Goal: Browse casually: Explore the website without a specific task or goal

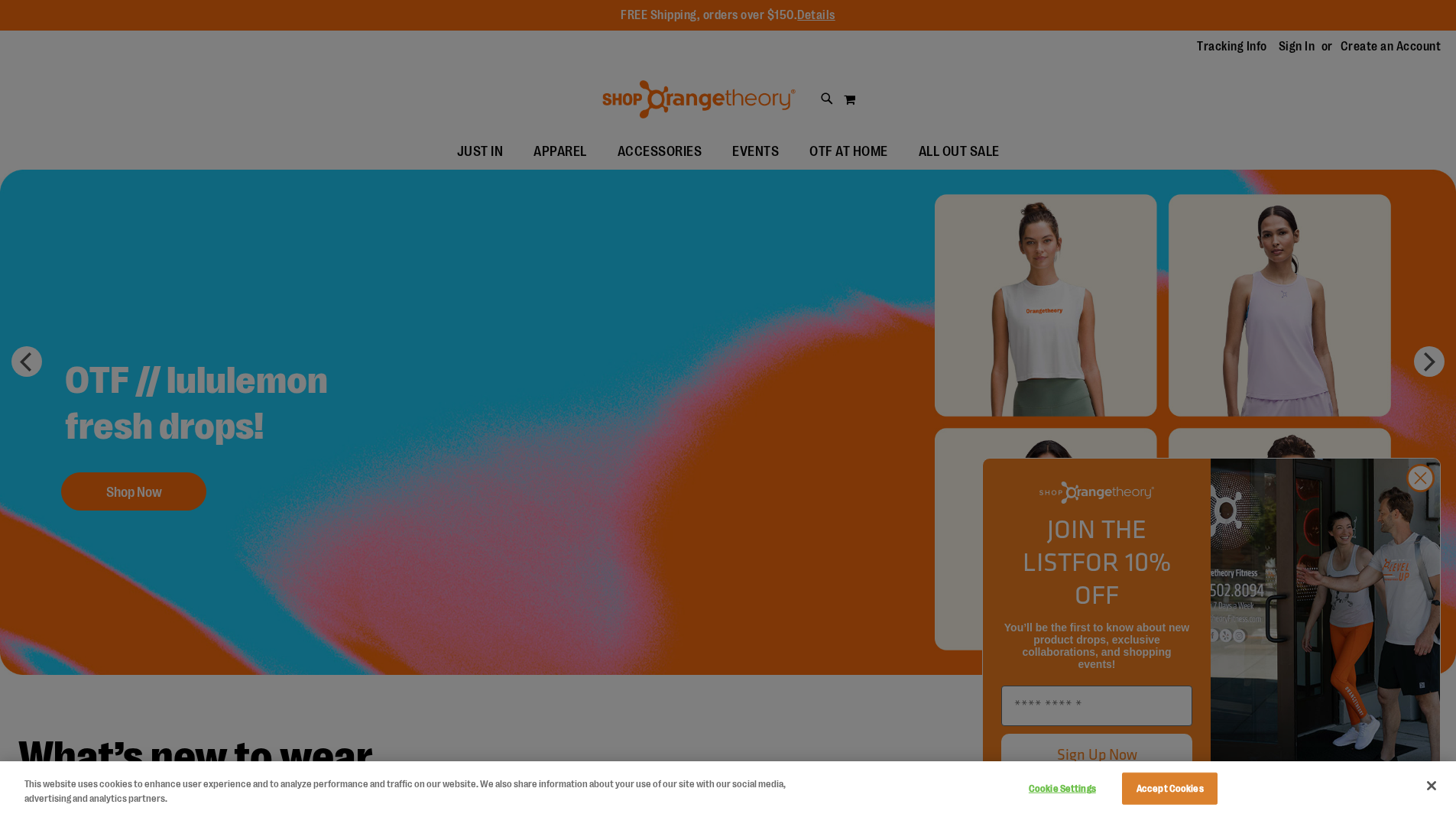
click at [1430, 512] on div at bounding box center [728, 407] width 1456 height 814
click at [1426, 506] on div at bounding box center [728, 407] width 1456 height 814
click at [1420, 514] on div at bounding box center [728, 407] width 1456 height 814
click at [1436, 784] on button "Close" at bounding box center [1431, 785] width 34 height 34
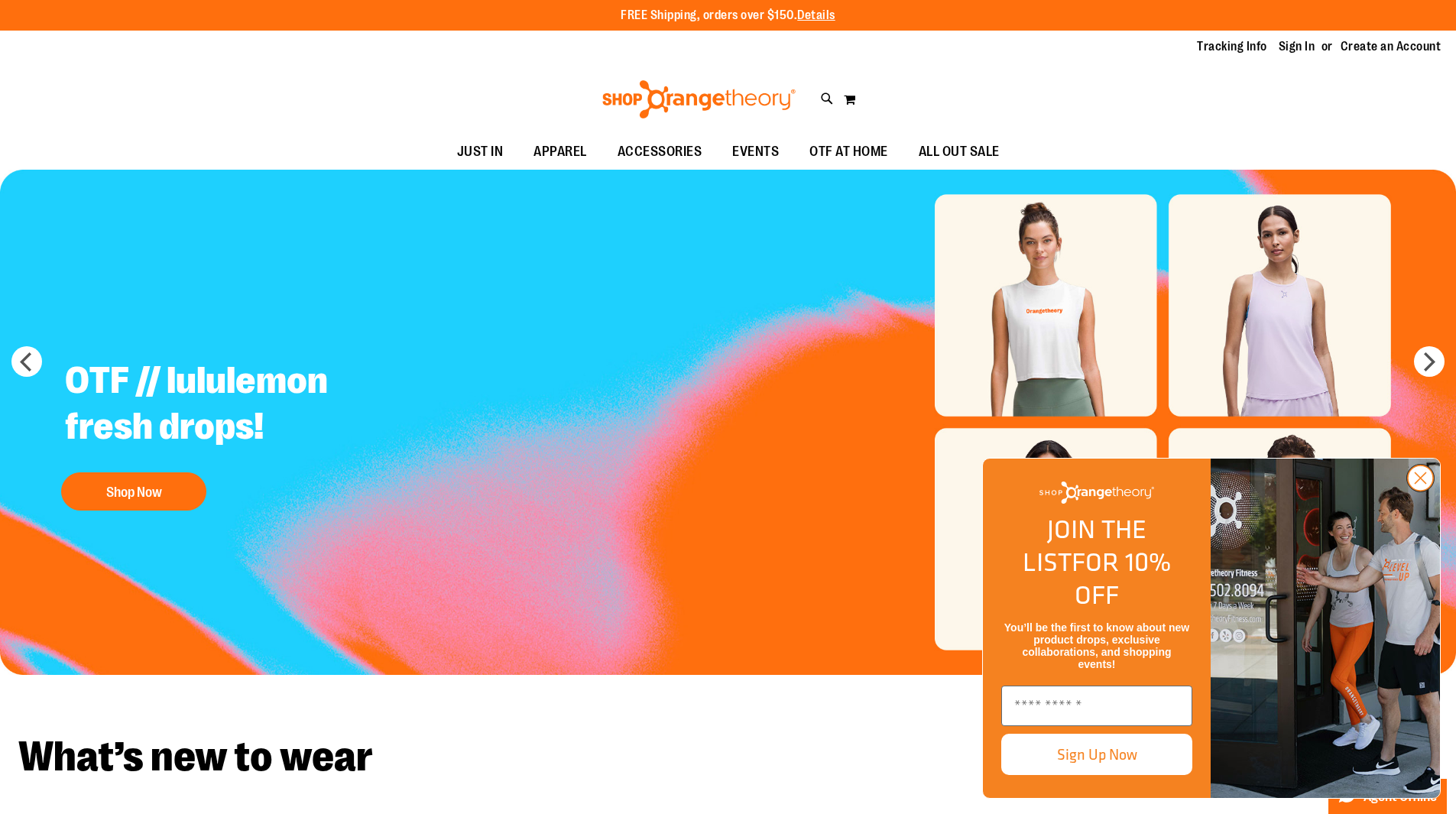
click at [1422, 490] on circle "Close dialog" at bounding box center [1421, 478] width 25 height 25
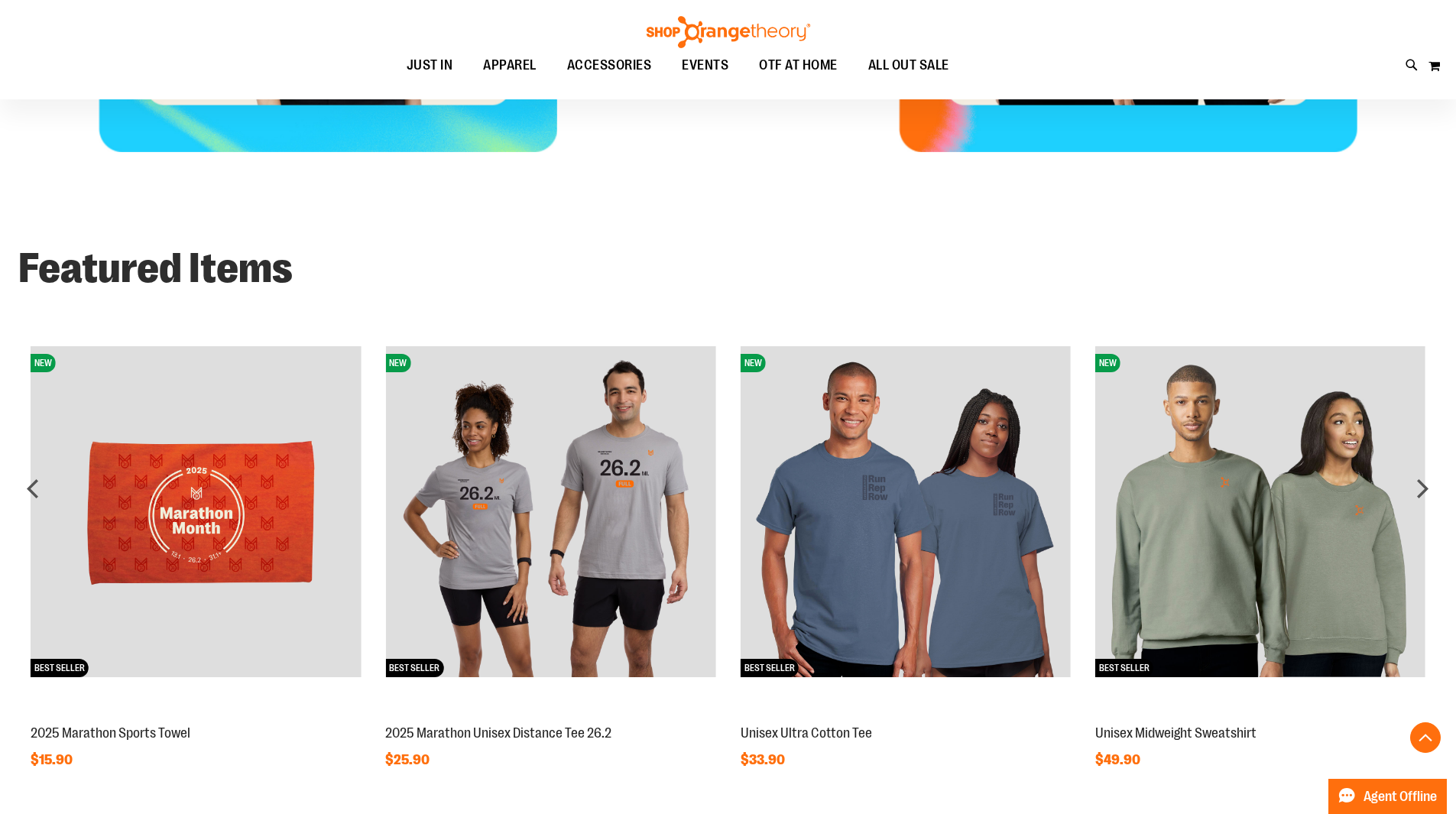
scroll to position [1222, 0]
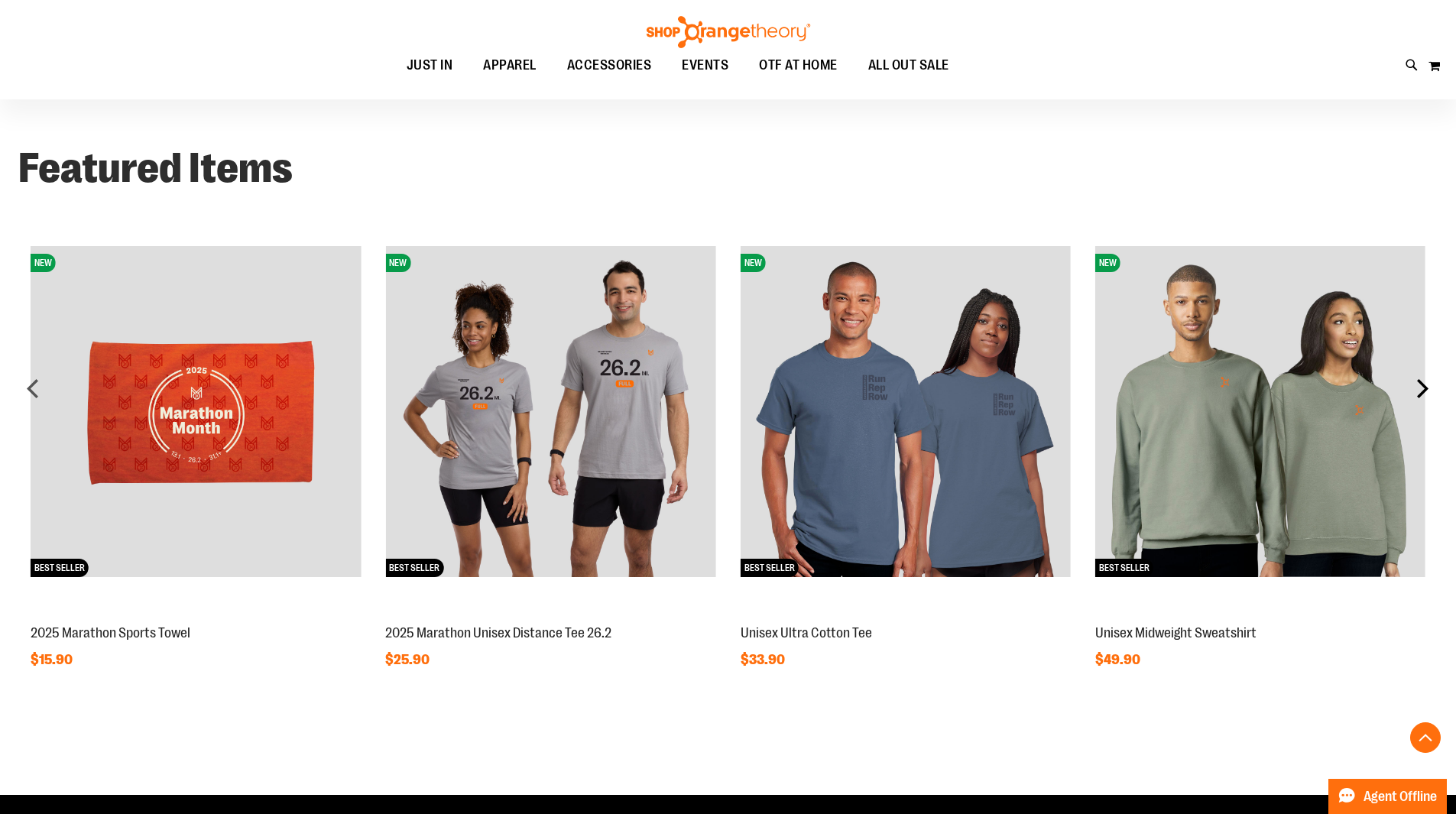
click at [1428, 388] on div "next" at bounding box center [1422, 388] width 31 height 31
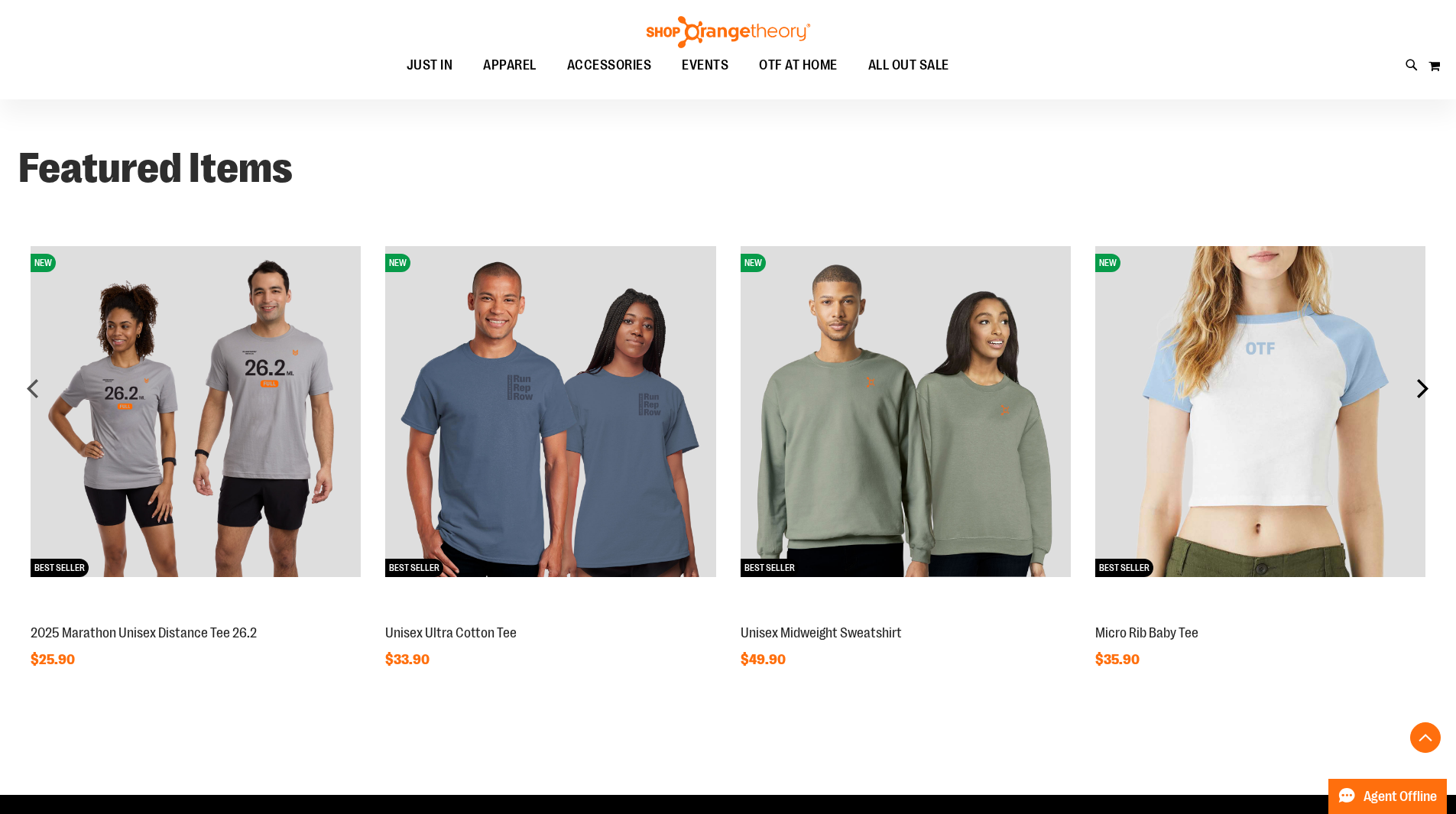
click at [1428, 388] on div "next" at bounding box center [1422, 388] width 31 height 31
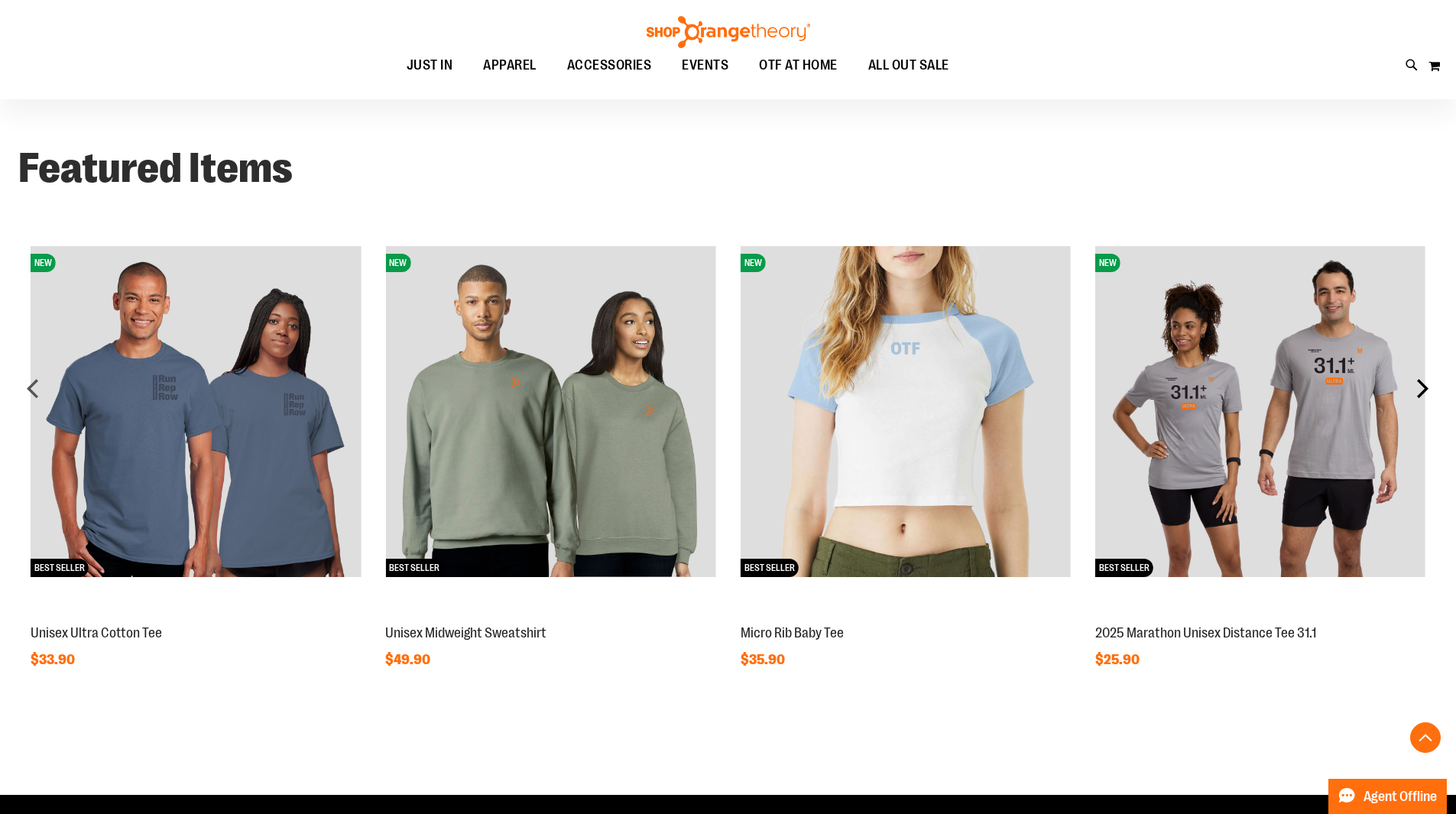
click at [1428, 388] on div "next" at bounding box center [1422, 388] width 31 height 31
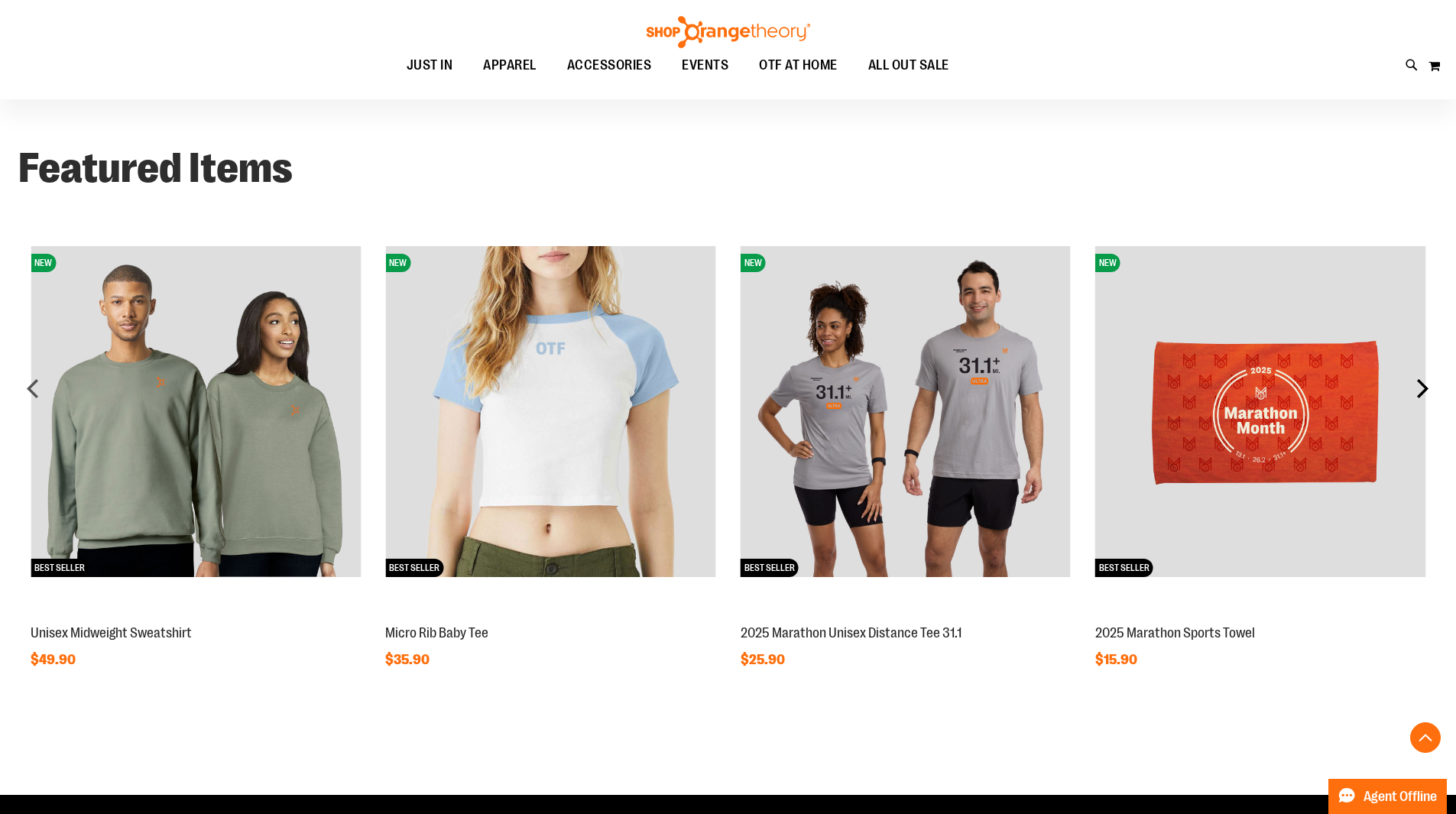
click at [1428, 388] on div "next" at bounding box center [1422, 388] width 31 height 31
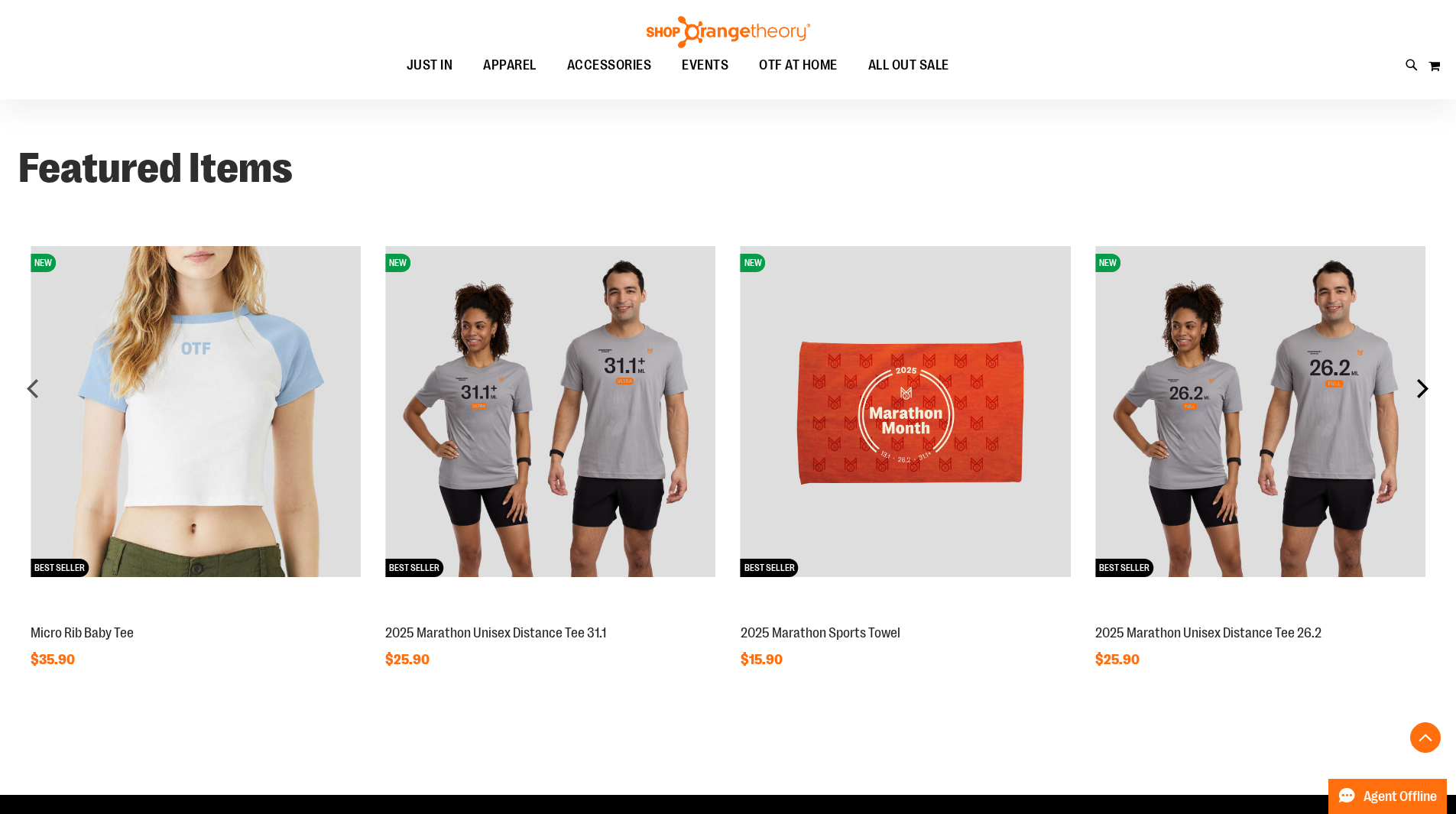
click at [1428, 388] on div "next" at bounding box center [1422, 388] width 31 height 31
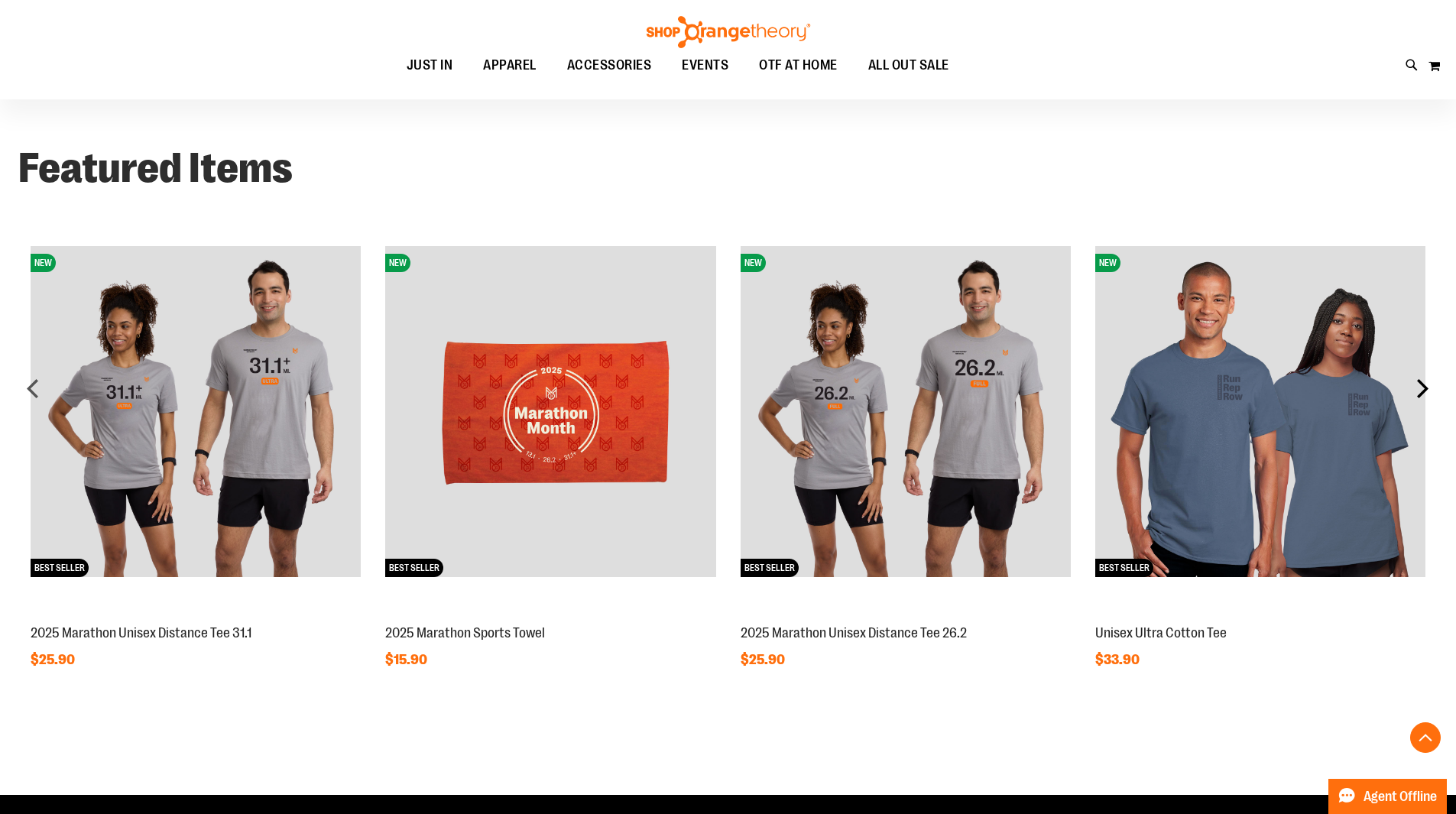
click at [1428, 388] on div "next" at bounding box center [1422, 388] width 31 height 31
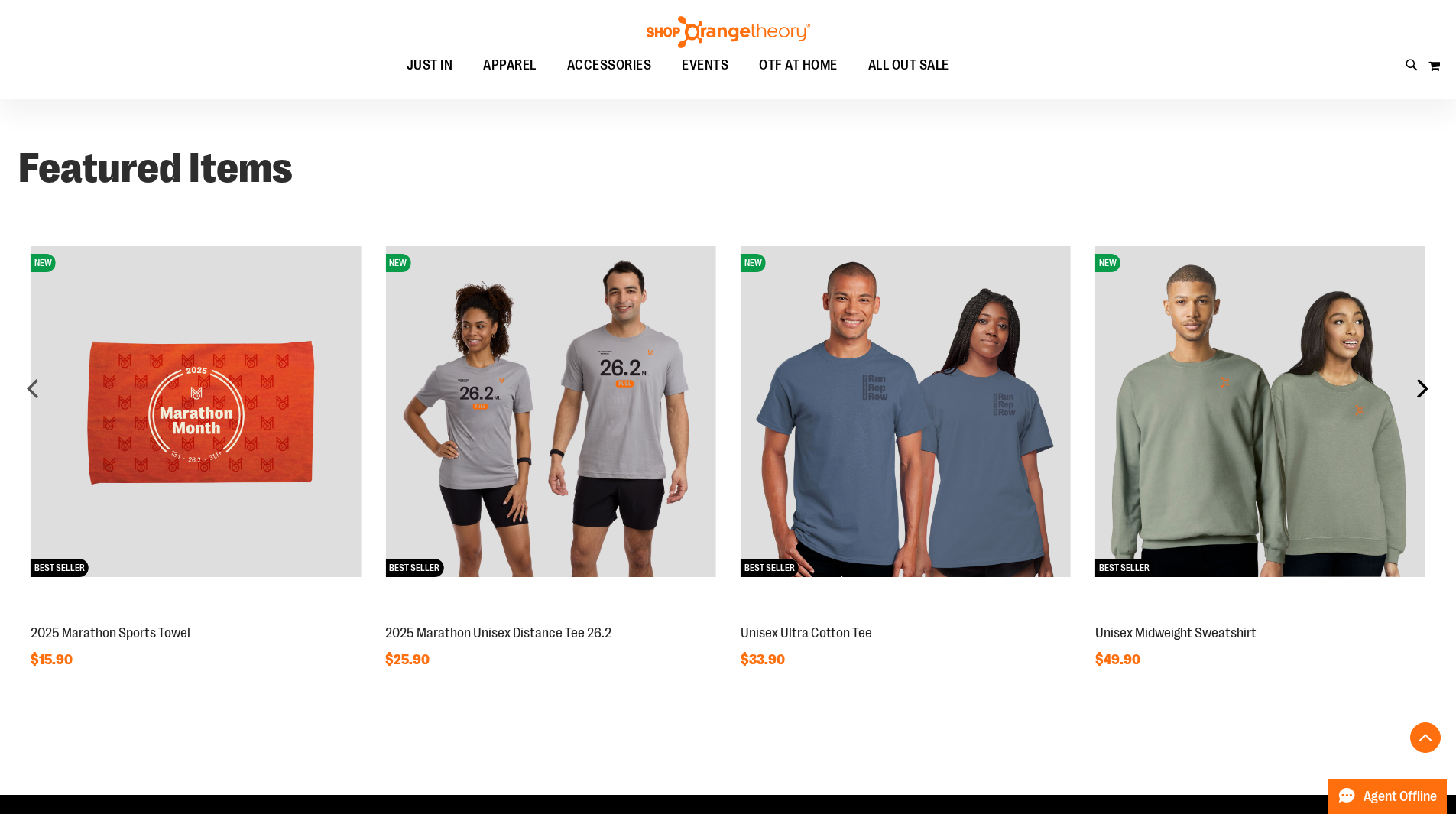
click at [1428, 388] on div "next" at bounding box center [1422, 388] width 31 height 31
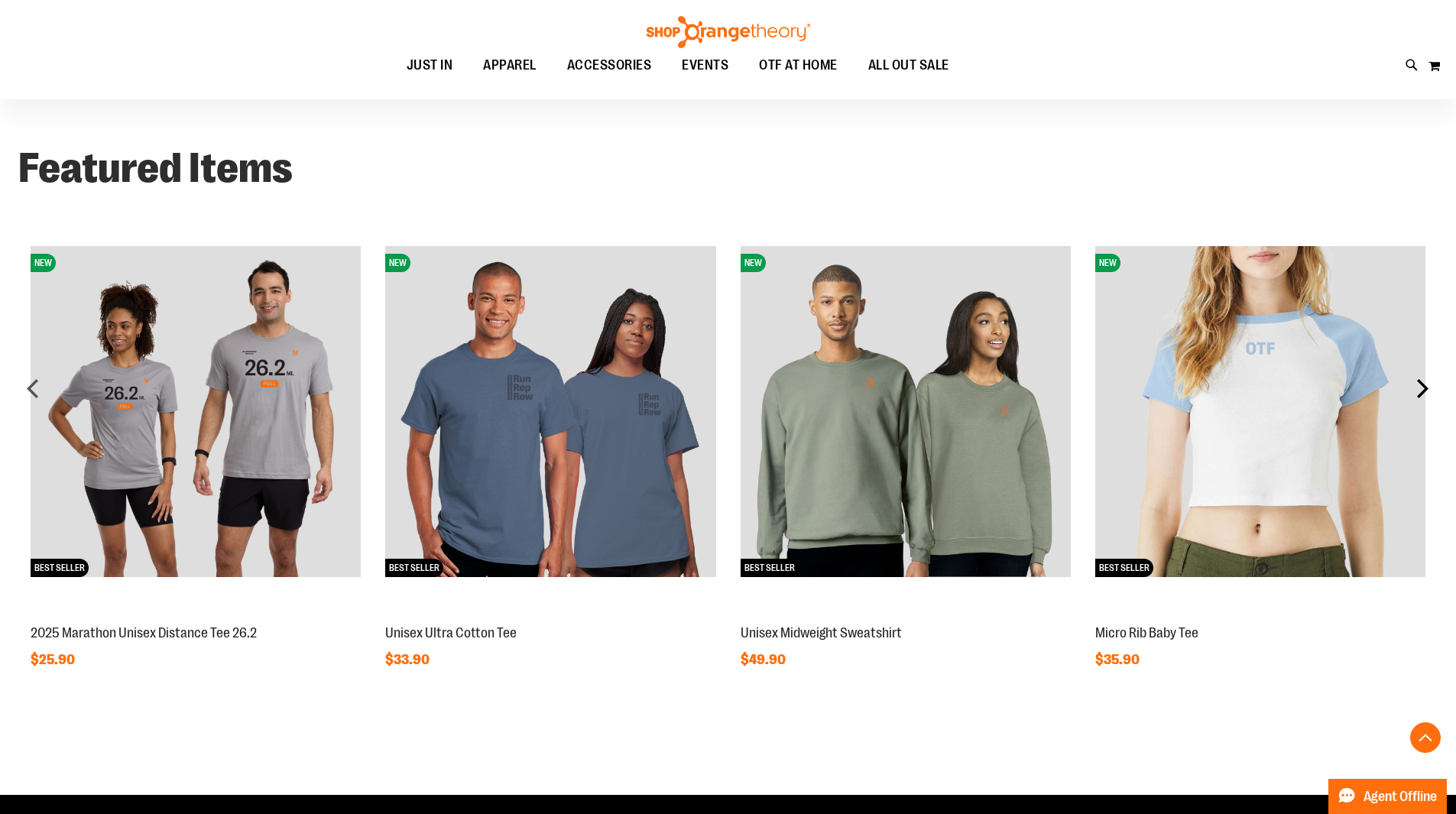
click at [1428, 388] on div "next" at bounding box center [1422, 388] width 31 height 31
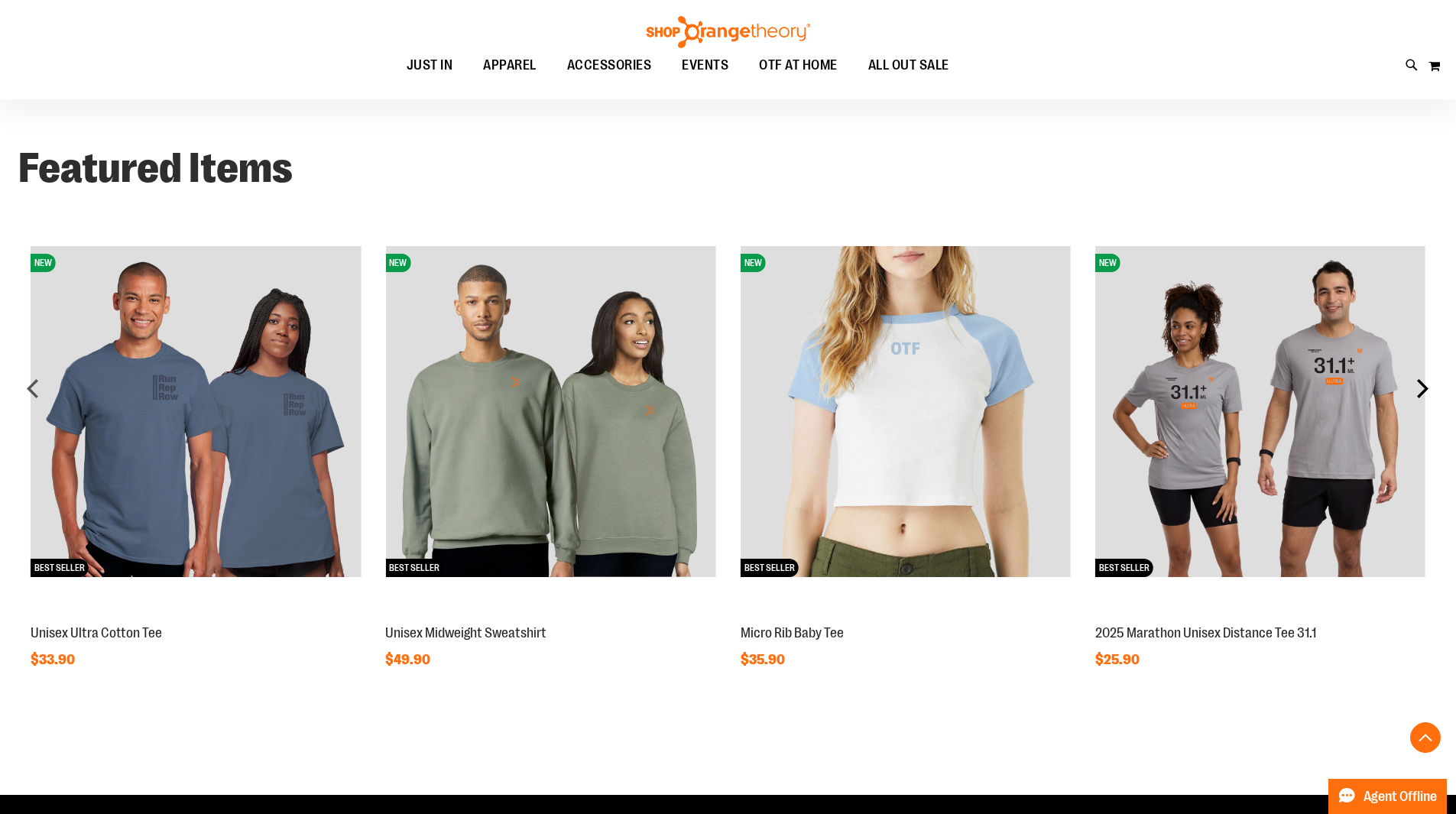
click at [1428, 388] on div "next" at bounding box center [1422, 388] width 31 height 31
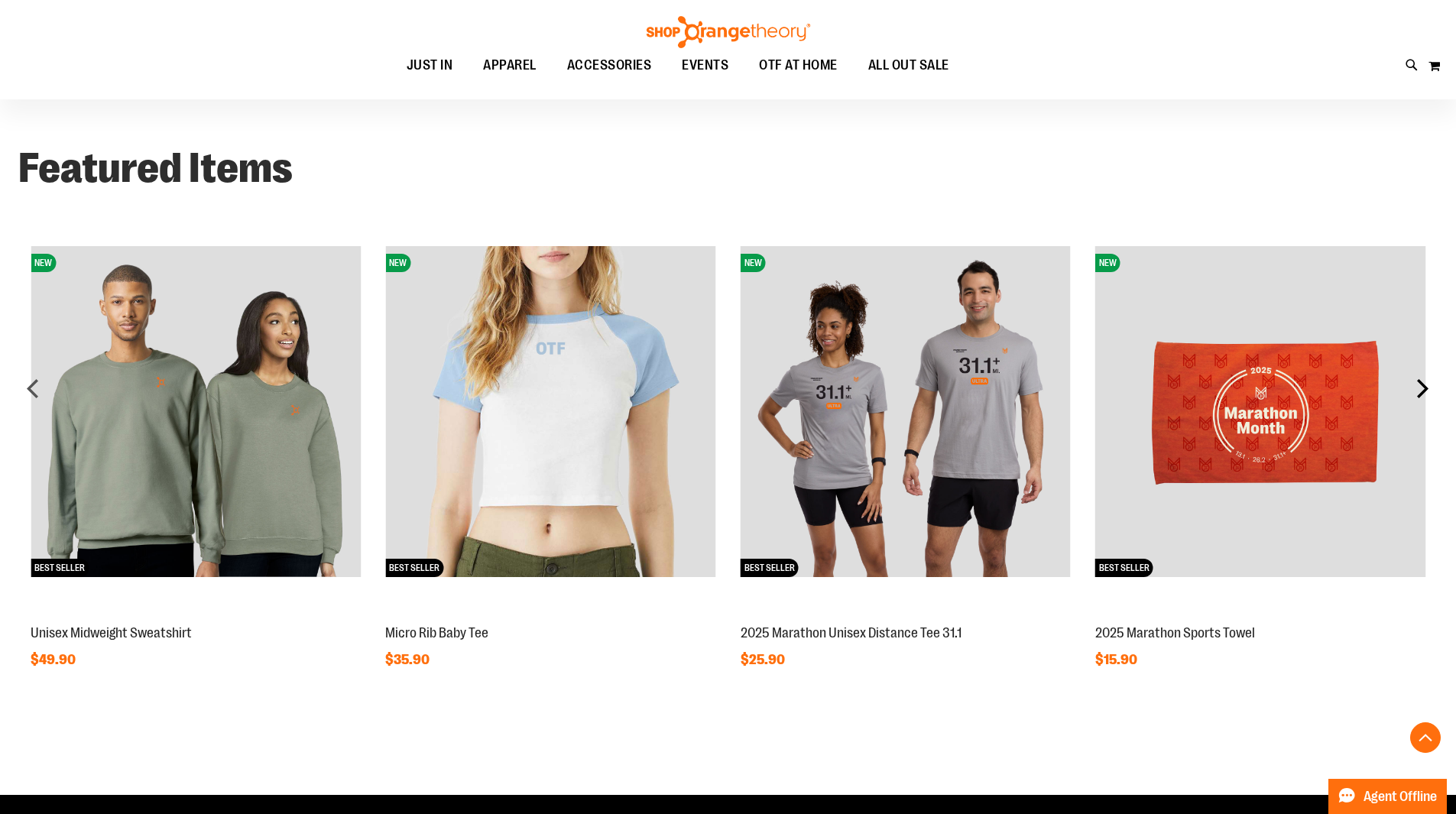
click at [1428, 388] on div "next" at bounding box center [1422, 388] width 31 height 31
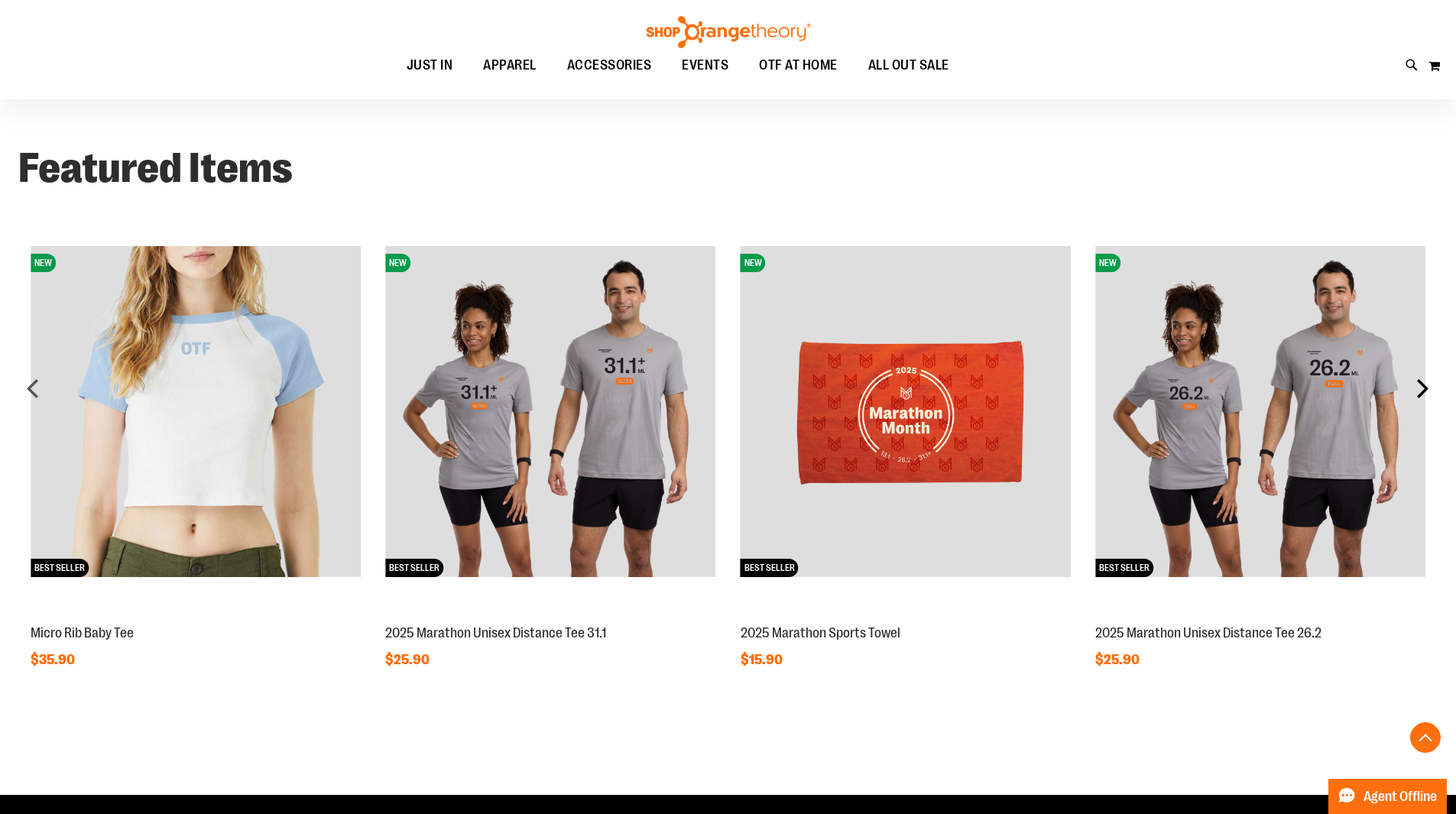
click at [1428, 388] on div "next" at bounding box center [1422, 388] width 31 height 31
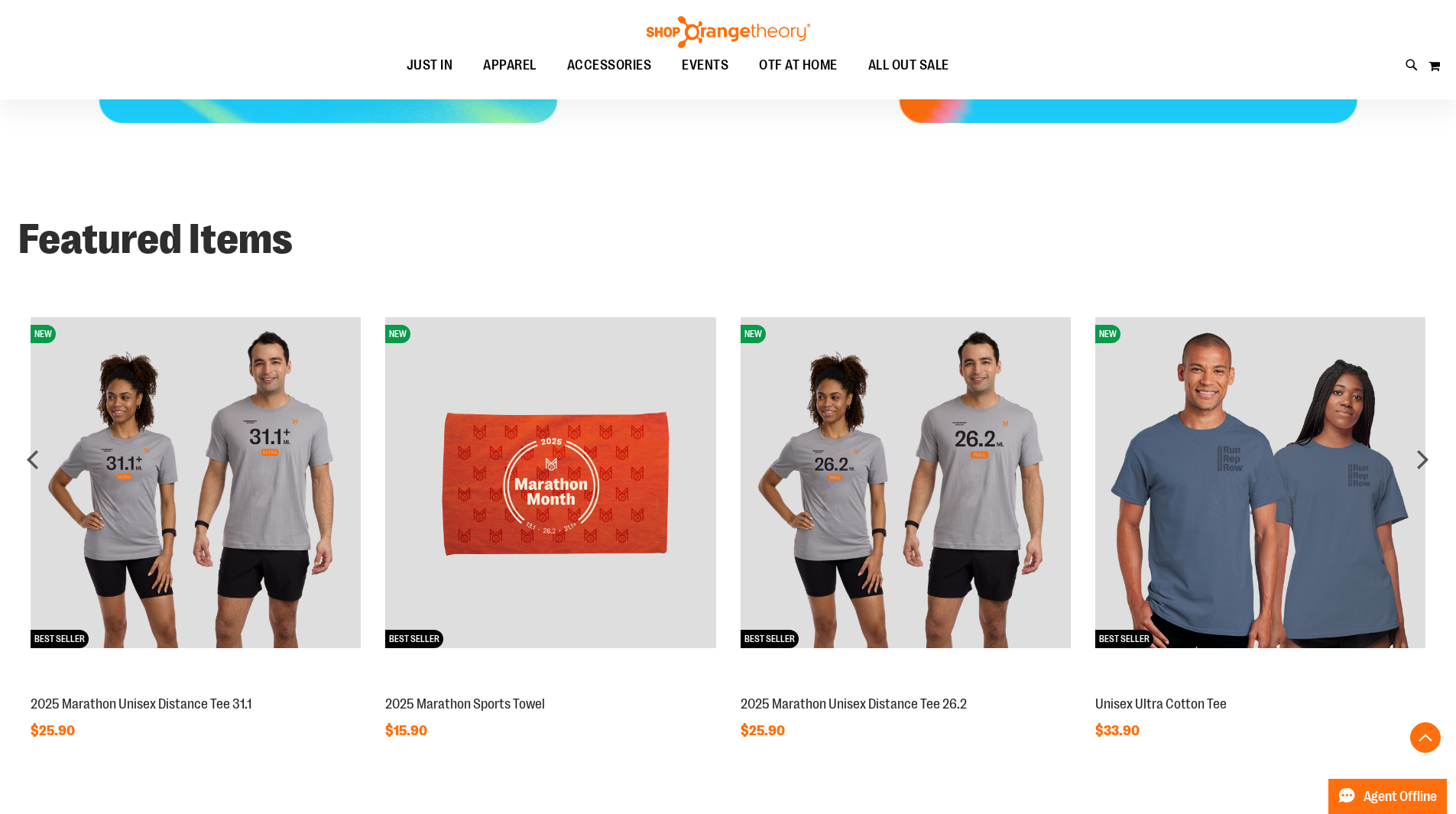
scroll to position [815, 0]
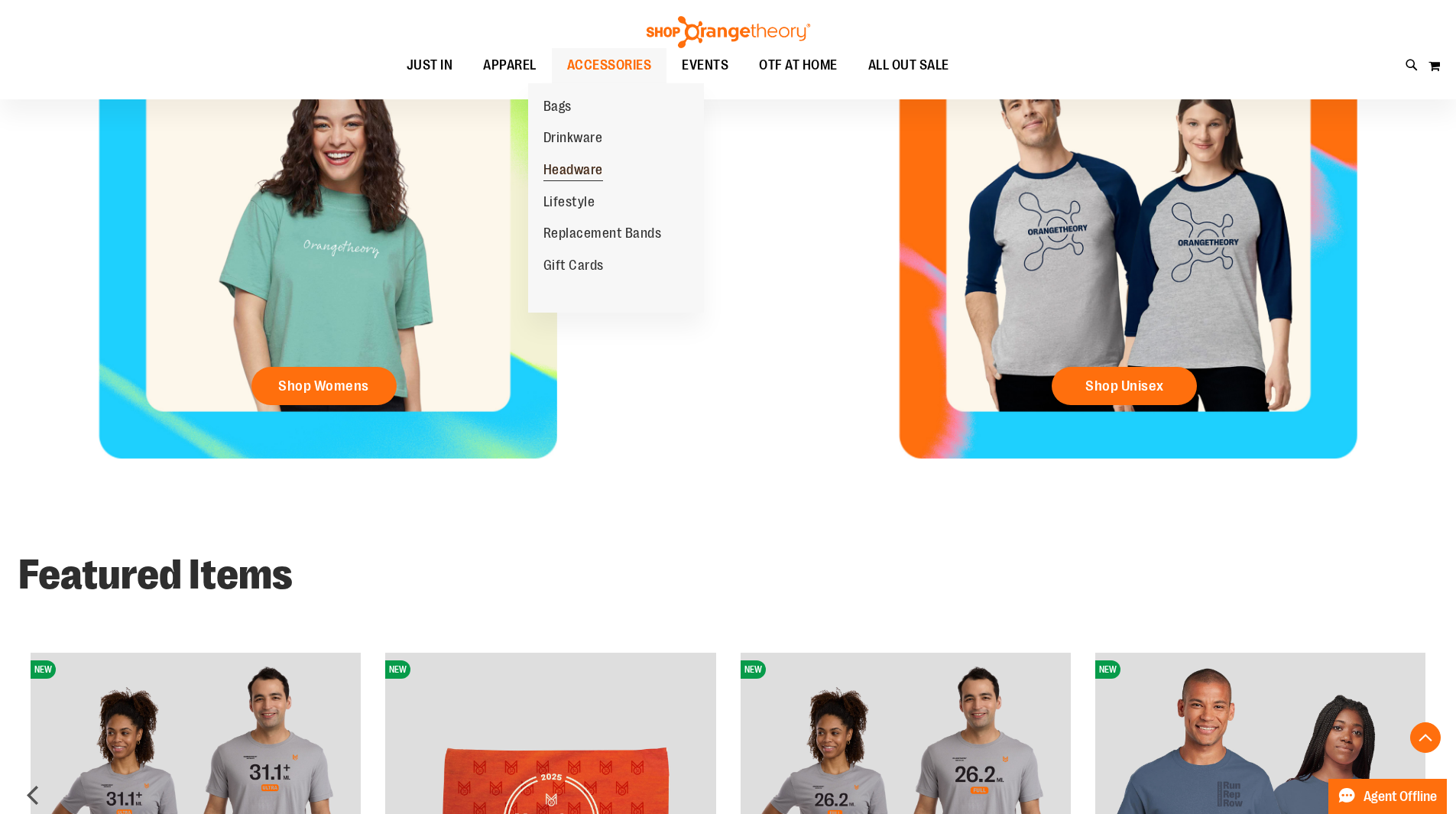
click at [550, 166] on span "Headware" at bounding box center [573, 171] width 59 height 19
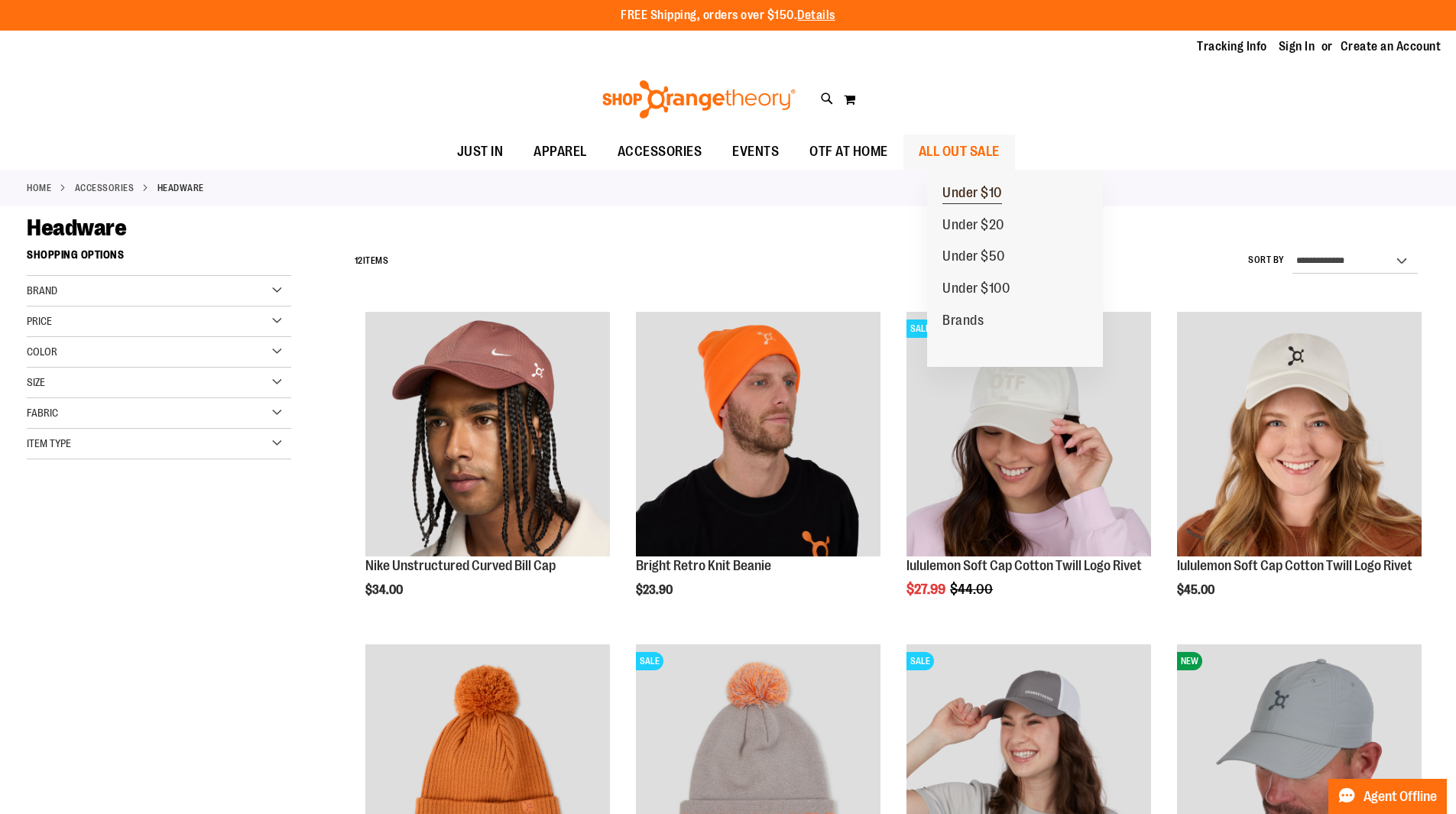
click at [984, 191] on span "Under $10" at bounding box center [972, 194] width 59 height 19
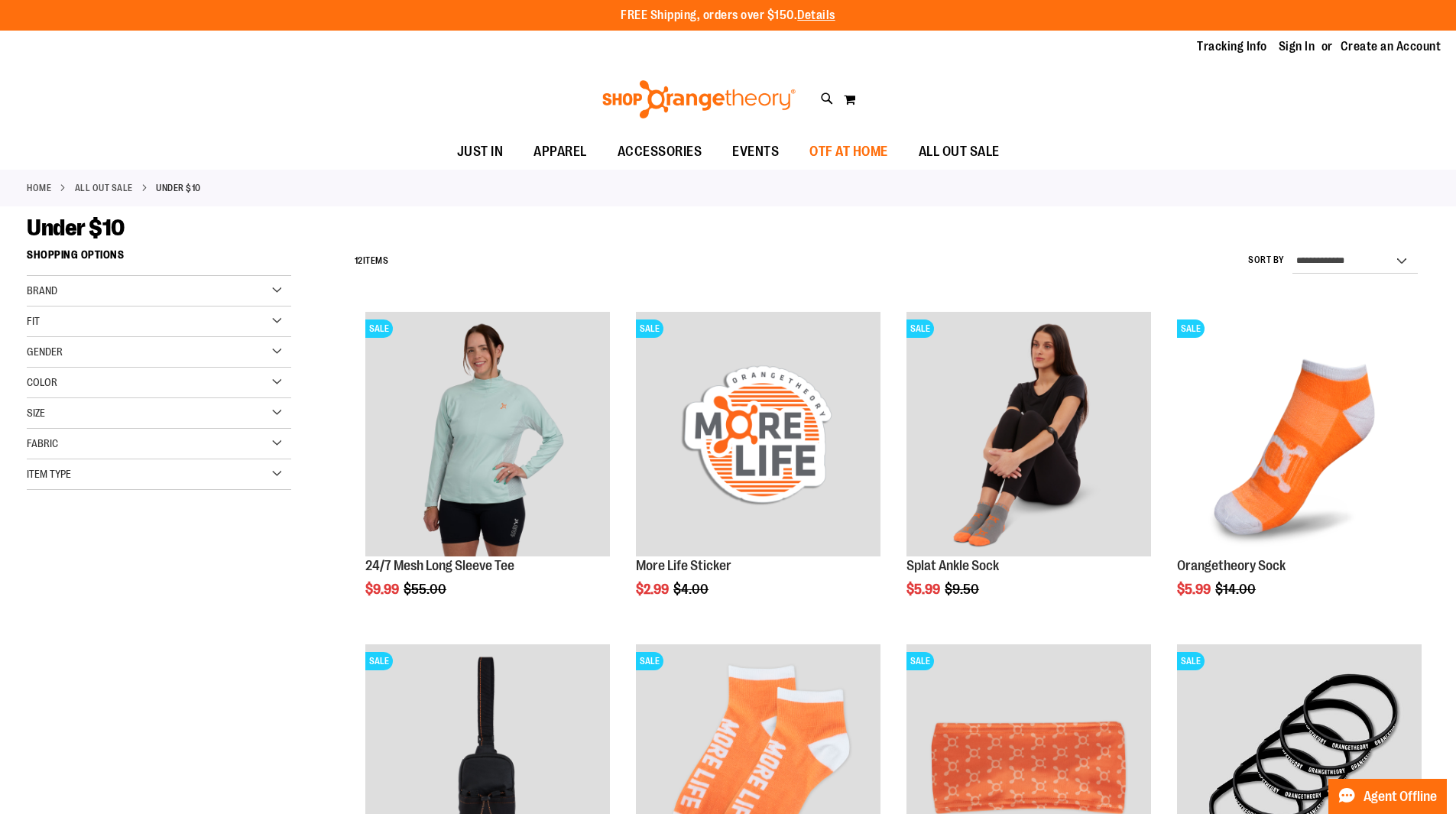
click at [881, 159] on span "OTF AT HOME" at bounding box center [849, 151] width 79 height 34
